Goal: Task Accomplishment & Management: Use online tool/utility

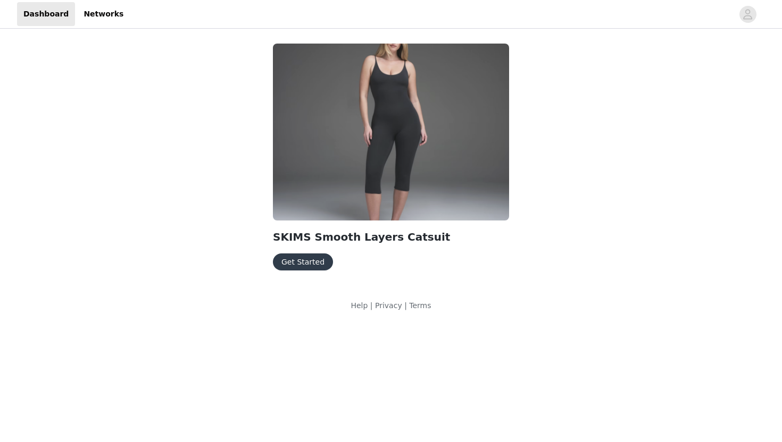
click at [306, 262] on button "Get Started" at bounding box center [303, 262] width 60 height 17
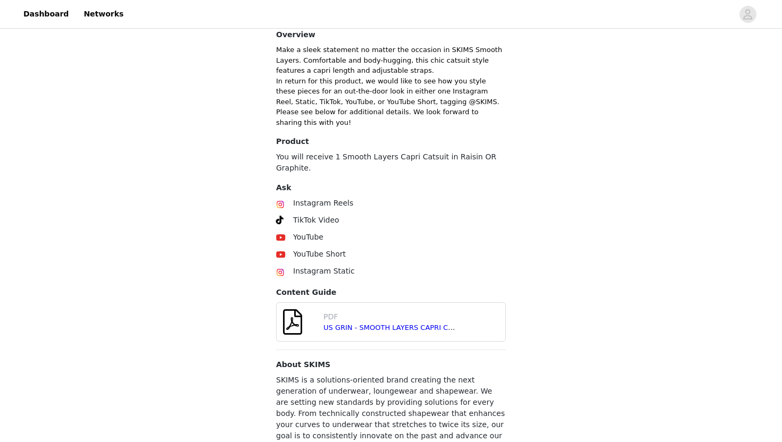
scroll to position [338, 0]
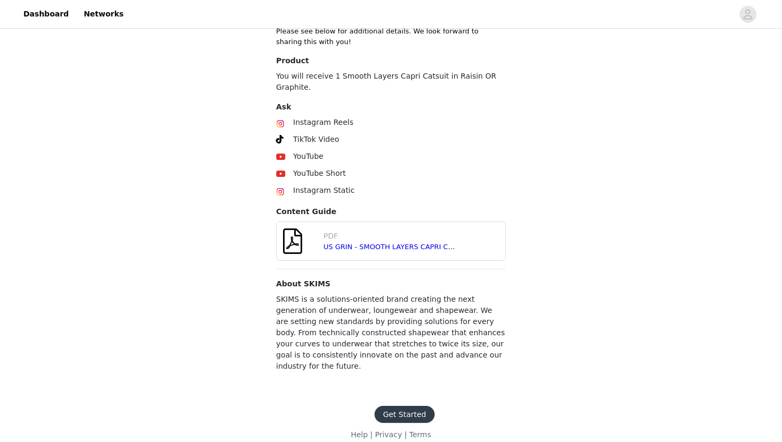
click at [401, 406] on button "Get Started" at bounding box center [404, 414] width 60 height 17
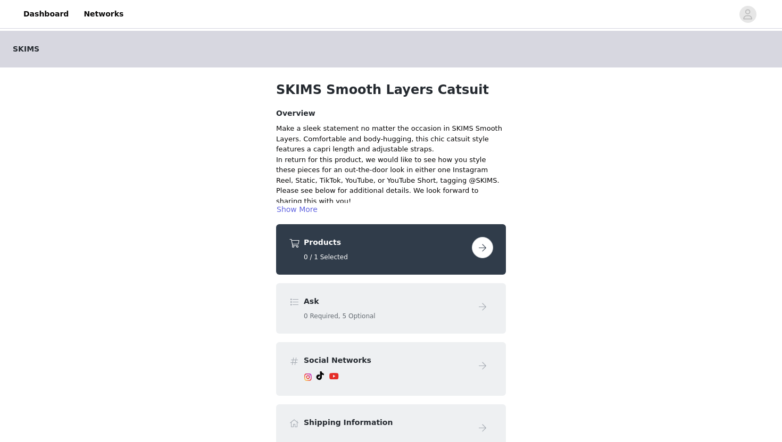
click at [479, 253] on button "button" at bounding box center [482, 247] width 21 height 21
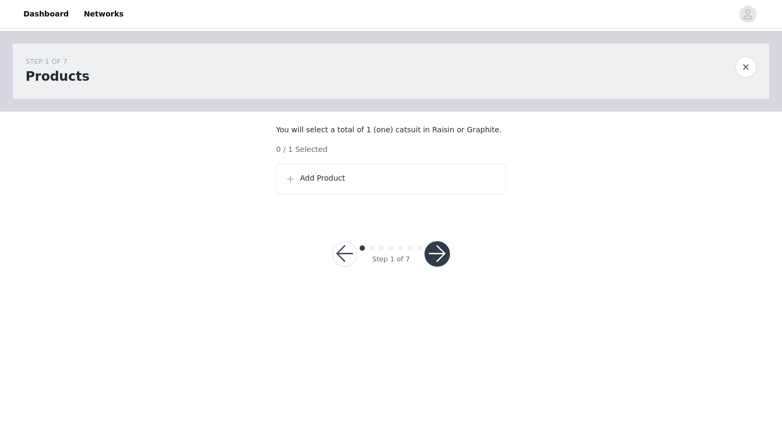
click at [436, 184] on p "Add Product" at bounding box center [398, 178] width 197 height 11
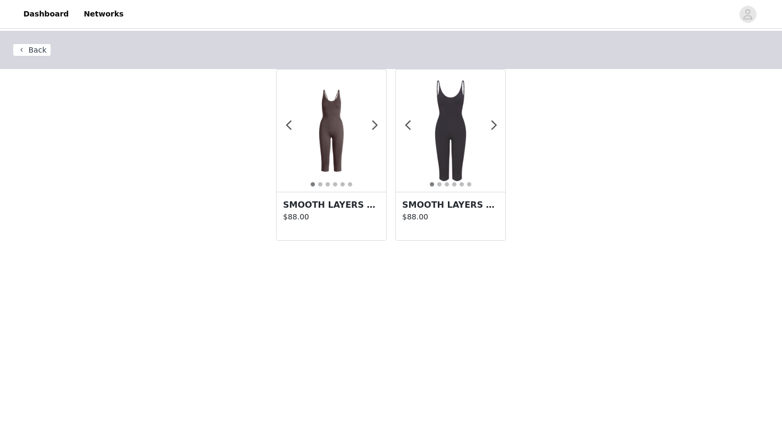
click at [468, 142] on img at bounding box center [451, 131] width 110 height 110
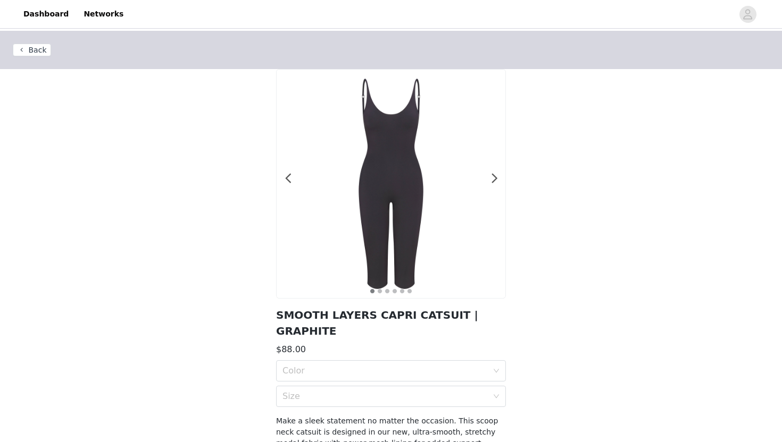
scroll to position [77, 0]
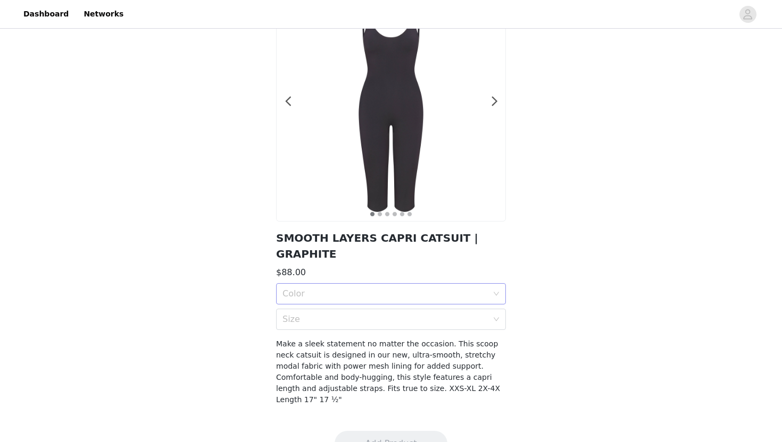
click at [398, 289] on div "Color" at bounding box center [384, 294] width 205 height 11
click at [384, 306] on div "GRAPHITE" at bounding box center [390, 302] width 217 height 12
click at [370, 311] on div "Size" at bounding box center [387, 319] width 210 height 20
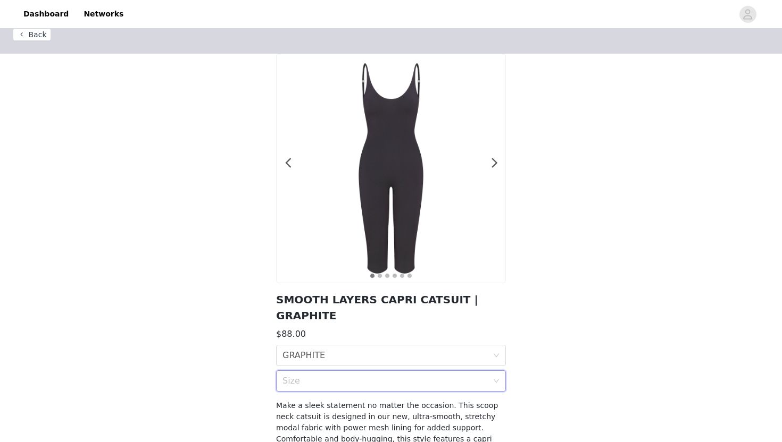
scroll to position [13, 0]
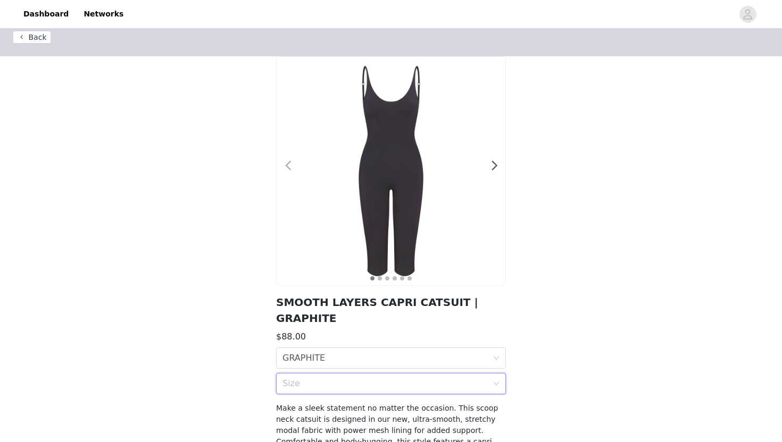
click at [288, 166] on span at bounding box center [288, 166] width 24 height 0
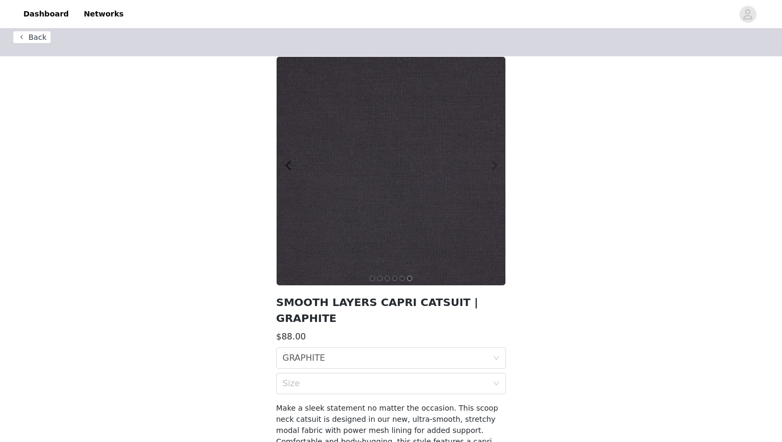
click at [494, 166] on span at bounding box center [494, 166] width 24 height 0
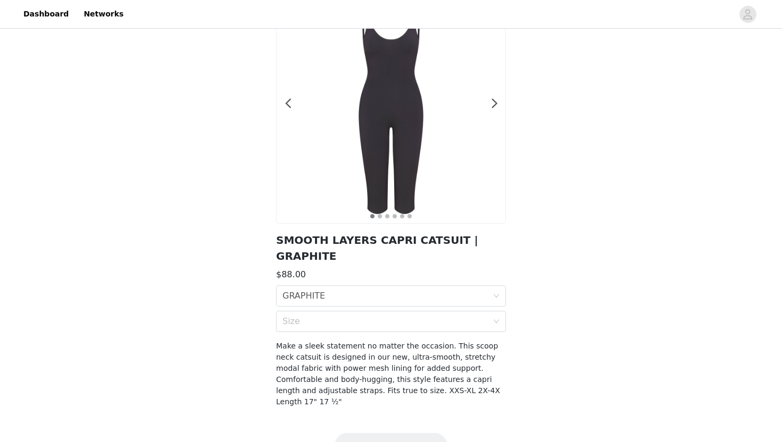
scroll to position [77, 0]
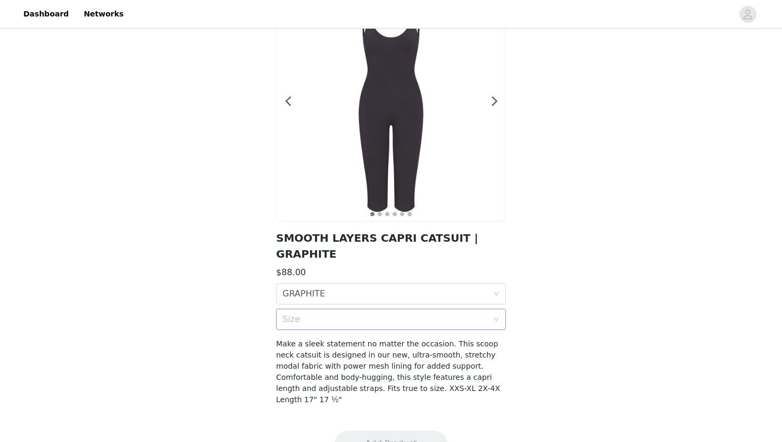
click at [306, 314] on div "Size" at bounding box center [384, 319] width 205 height 11
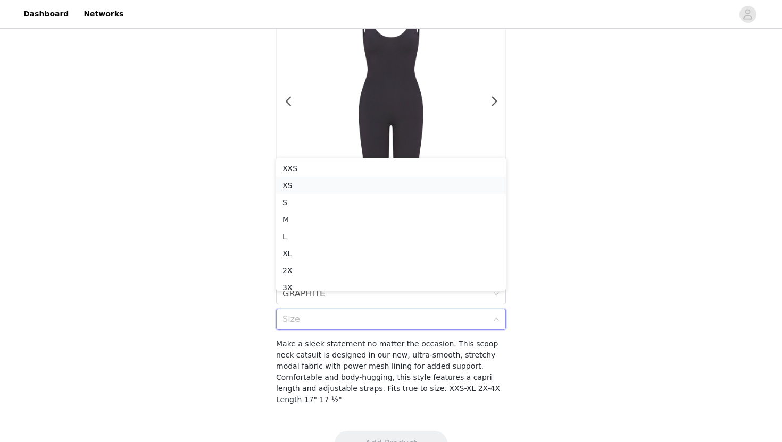
click at [323, 186] on div "XS" at bounding box center [390, 186] width 217 height 12
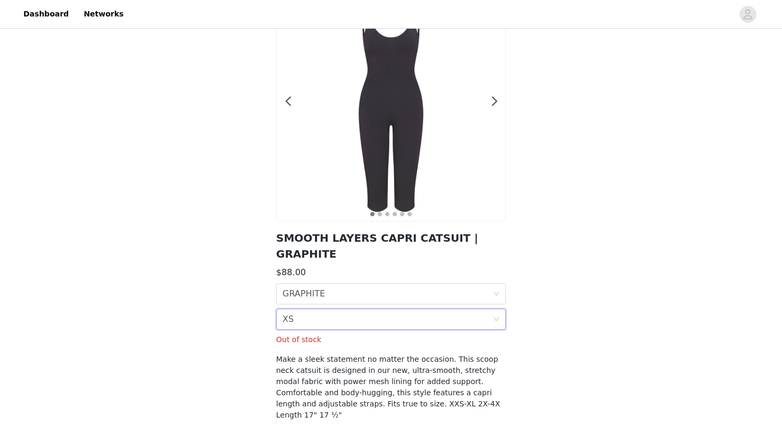
scroll to position [93, 0]
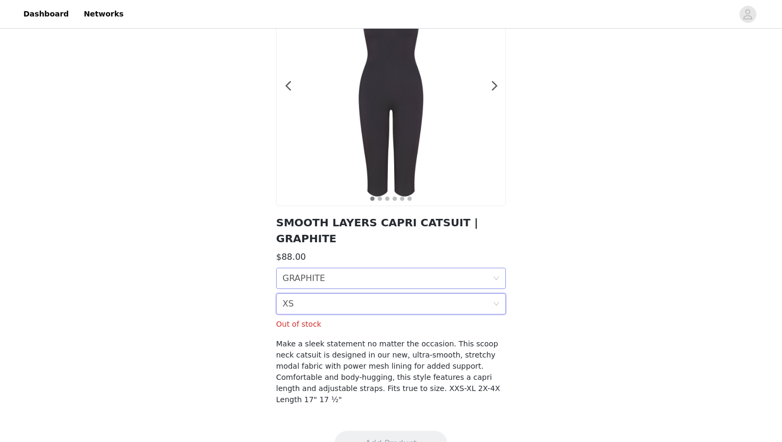
click at [367, 268] on div "Color GRAPHITE" at bounding box center [391, 278] width 230 height 21
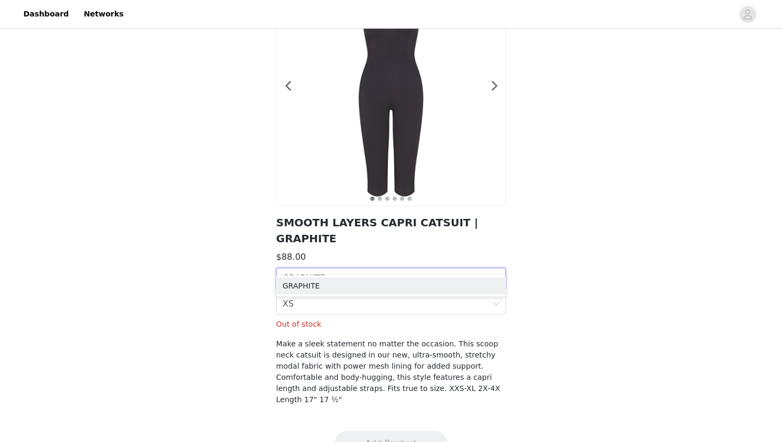
click at [318, 319] on p "Out of stock" at bounding box center [391, 324] width 230 height 11
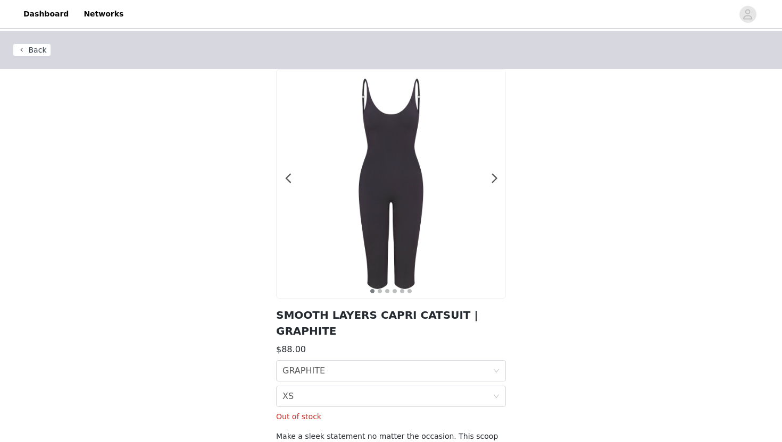
click at [35, 48] on button "Back" at bounding box center [32, 50] width 38 height 13
click at [35, 47] on button "Back" at bounding box center [32, 50] width 38 height 13
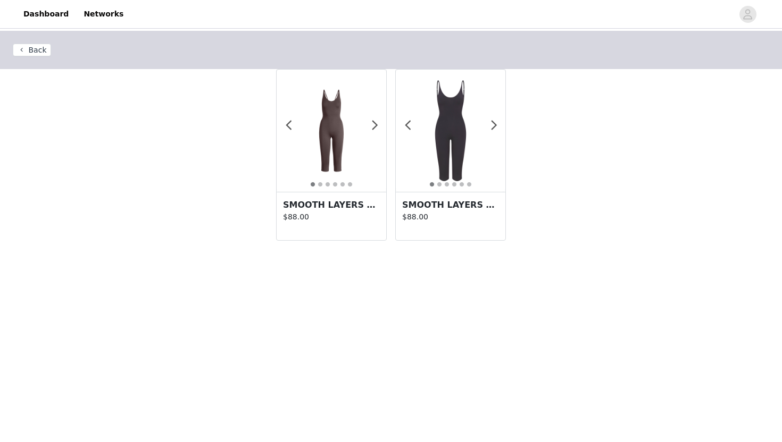
click at [346, 153] on img at bounding box center [331, 131] width 110 height 110
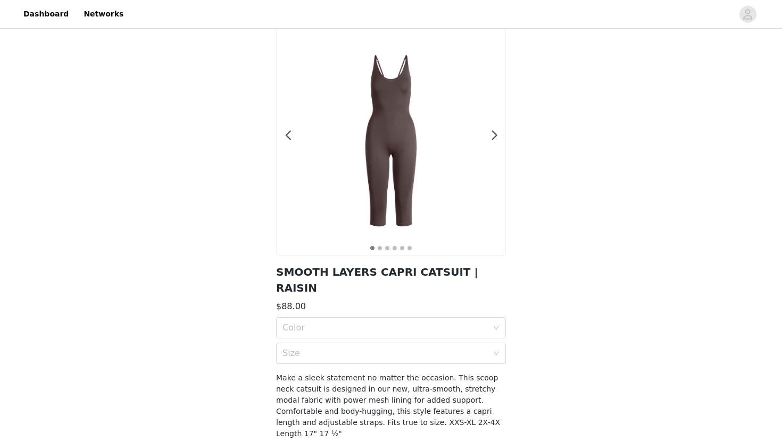
scroll to position [77, 0]
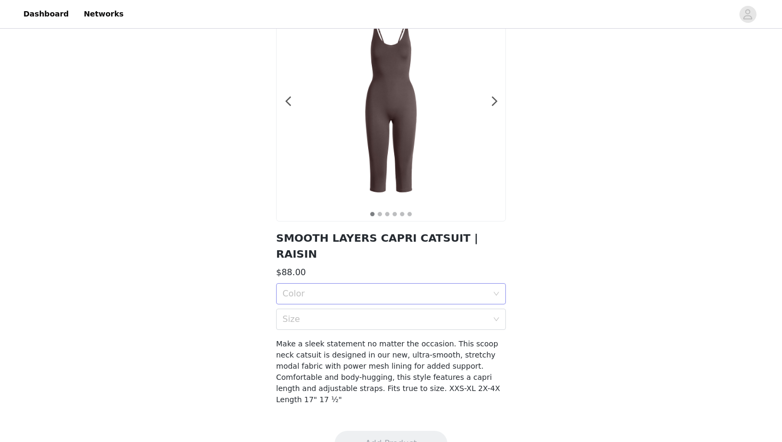
click at [342, 289] on div "Color" at bounding box center [384, 294] width 205 height 11
click at [332, 296] on div "RAISIN" at bounding box center [390, 302] width 217 height 12
click at [316, 314] on div "Size" at bounding box center [384, 319] width 205 height 11
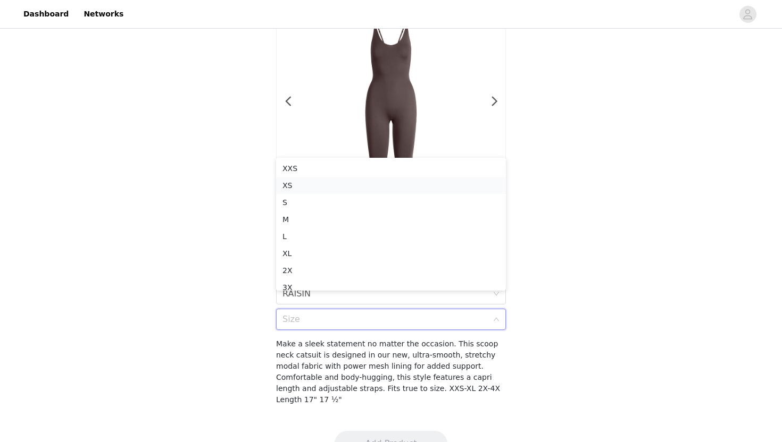
click at [313, 189] on div "XS" at bounding box center [390, 186] width 217 height 12
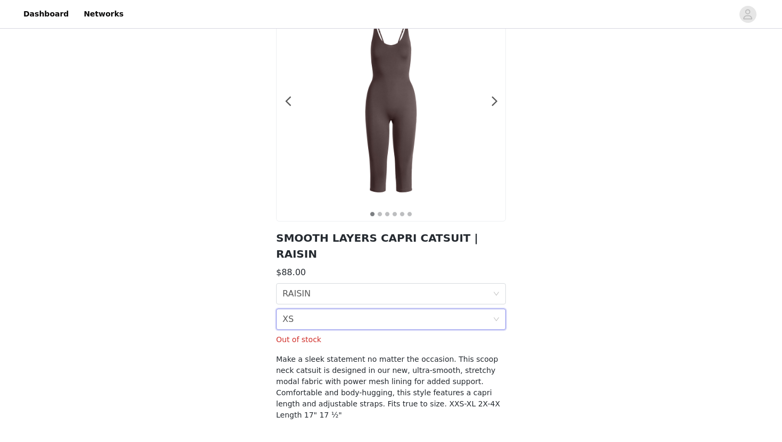
click at [226, 297] on div "Back 1 2 3 4 5 6 SMOOTH LAYERS CAPRI CATSUIT | RAISIN $88.00 Color RAISIN Size …" at bounding box center [391, 194] width 782 height 480
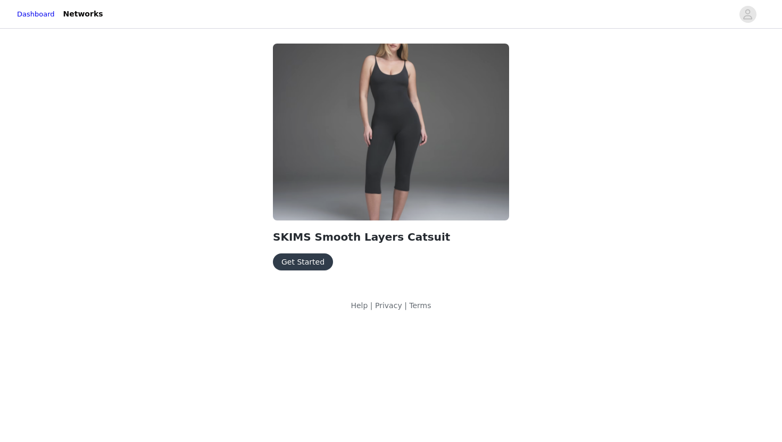
click at [315, 268] on button "Get Started" at bounding box center [303, 262] width 60 height 17
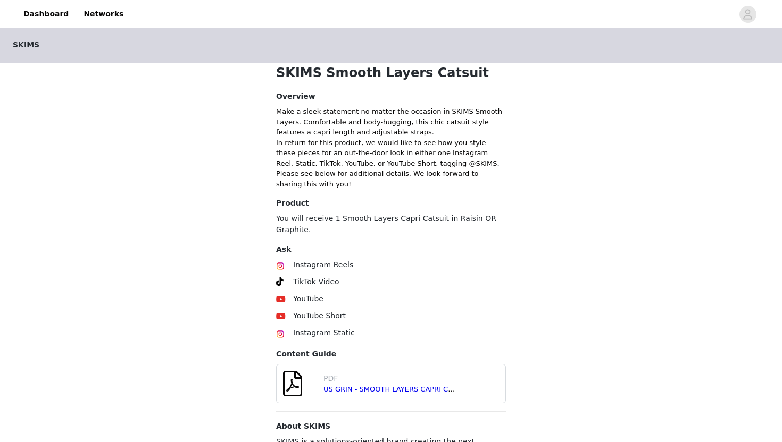
scroll to position [329, 0]
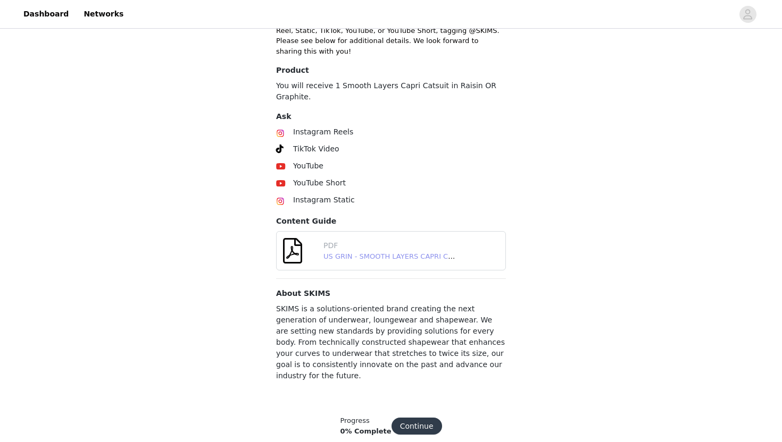
click at [343, 256] on link "US GRIN - SMOOTH LAYERS CAPRI CATSUIT - [DATE].pdf" at bounding box center [419, 257] width 192 height 8
click at [355, 253] on link "US GRIN - SMOOTH LAYERS CAPRI CATSUIT - [DATE].pdf" at bounding box center [419, 257] width 192 height 8
